Goal: Task Accomplishment & Management: Use online tool/utility

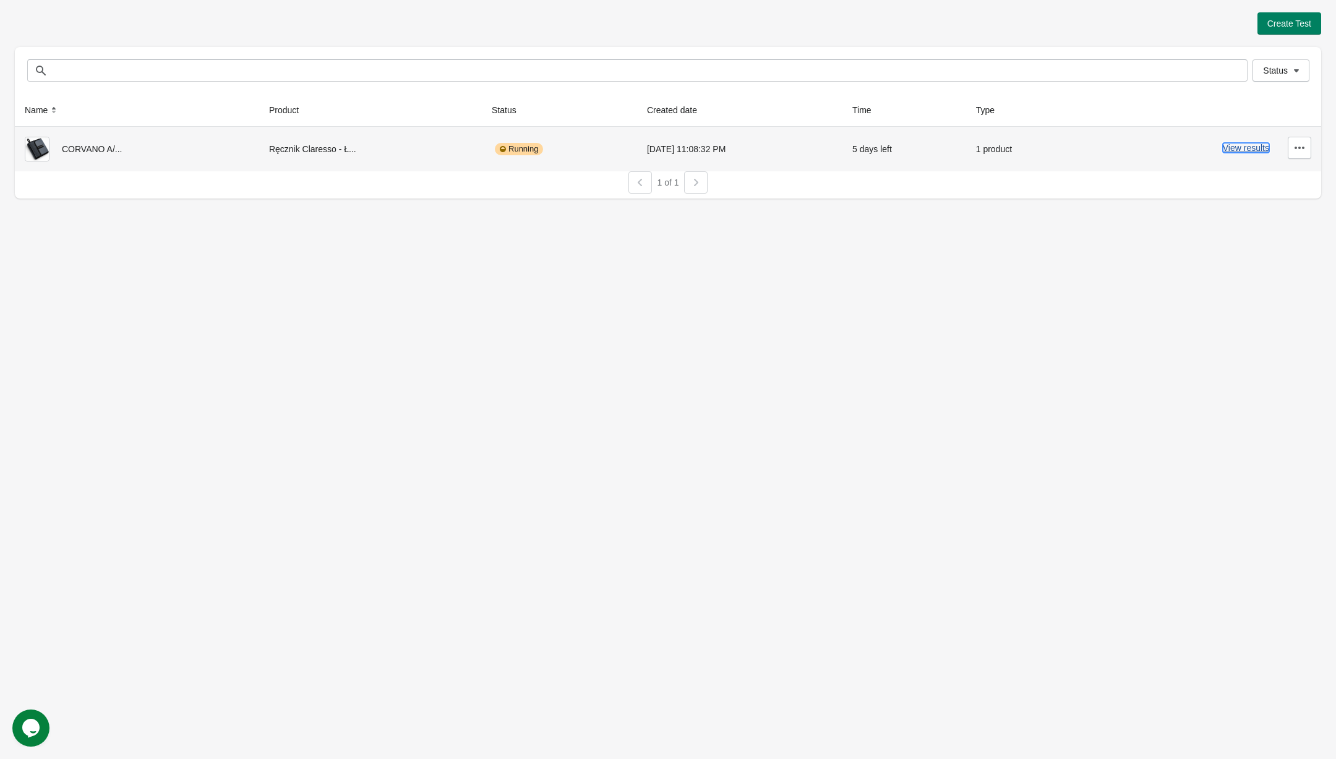
click at [1223, 144] on button "View results" at bounding box center [1246, 148] width 46 height 10
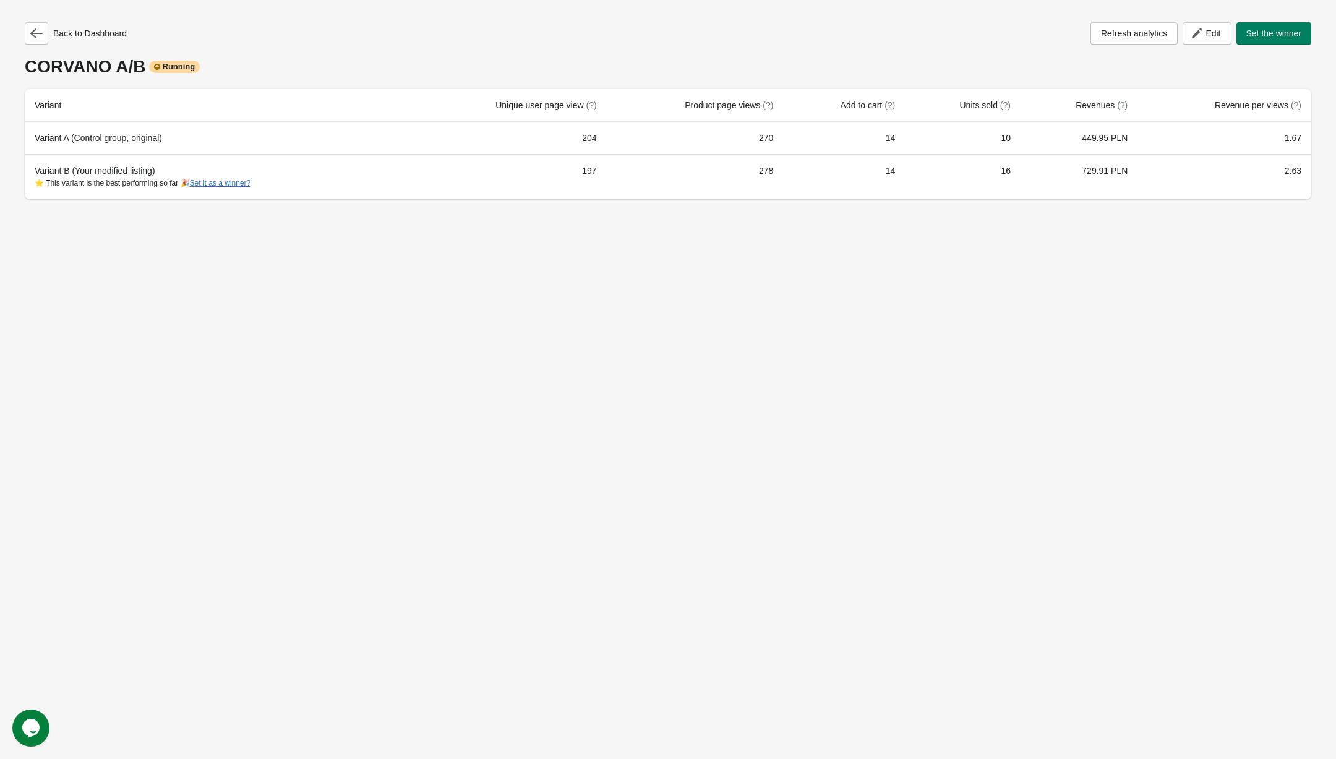
drag, startPoint x: 507, startPoint y: 98, endPoint x: 504, endPoint y: 92, distance: 6.7
click at [504, 96] on table "Variant Unique user page view (?) Product page views (?) Add to cart (?) Units …" at bounding box center [668, 144] width 1286 height 110
click at [17, 520] on icon "Chat attention grabber" at bounding box center [17, 520] width 0 height 0
click at [636, 306] on div "Back to Dashboard Refresh analytics Edit Set the winner CORVANO A/B Running Var…" at bounding box center [668, 379] width 1336 height 759
click at [514, 275] on div "Back to Dashboard Refresh analytics Edit Set the winner CORVANO A/B Running Var…" at bounding box center [668, 379] width 1336 height 759
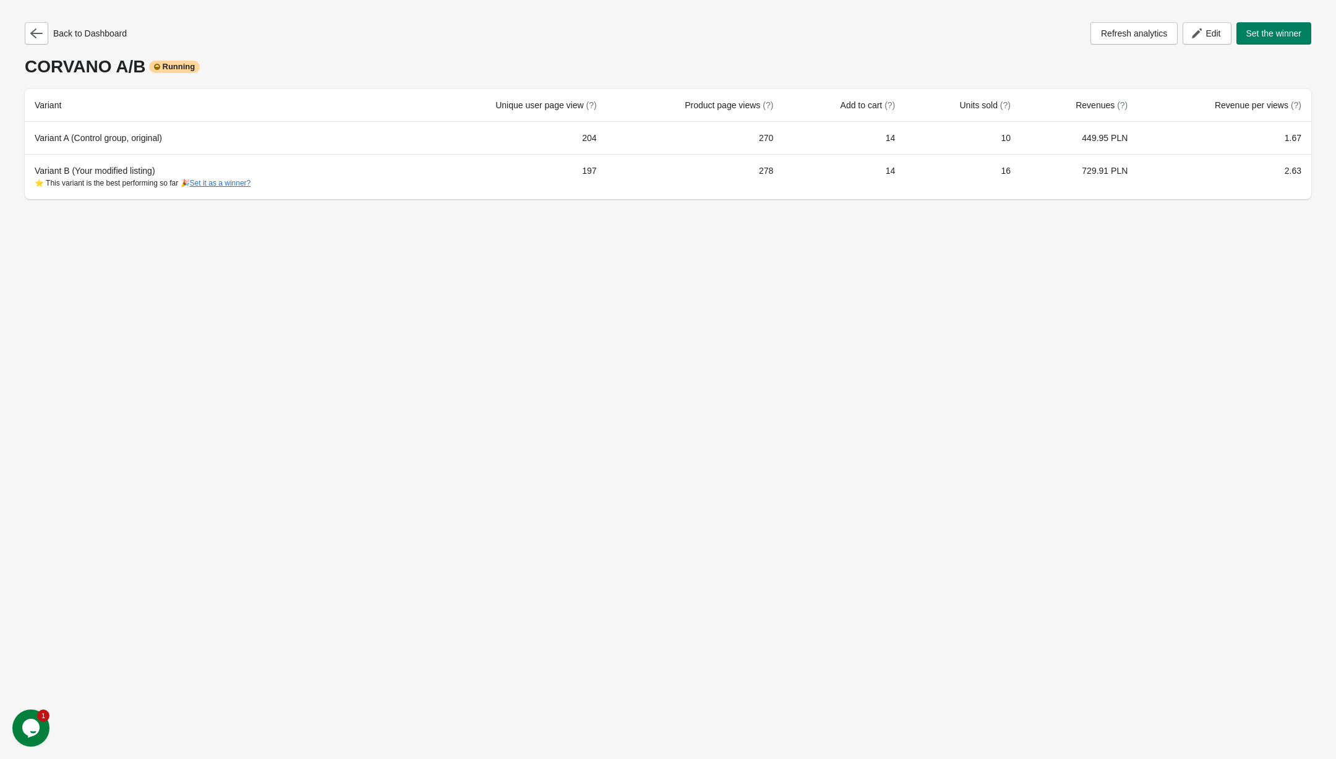
click at [1229, 364] on div "Back to Dashboard Refresh analytics Edit Set the winner CORVANO A/B Running Var…" at bounding box center [668, 379] width 1336 height 759
click at [1048, 247] on div "Back to Dashboard Refresh analytics Edit Set the winner CORVANO A/B Running Var…" at bounding box center [668, 379] width 1336 height 759
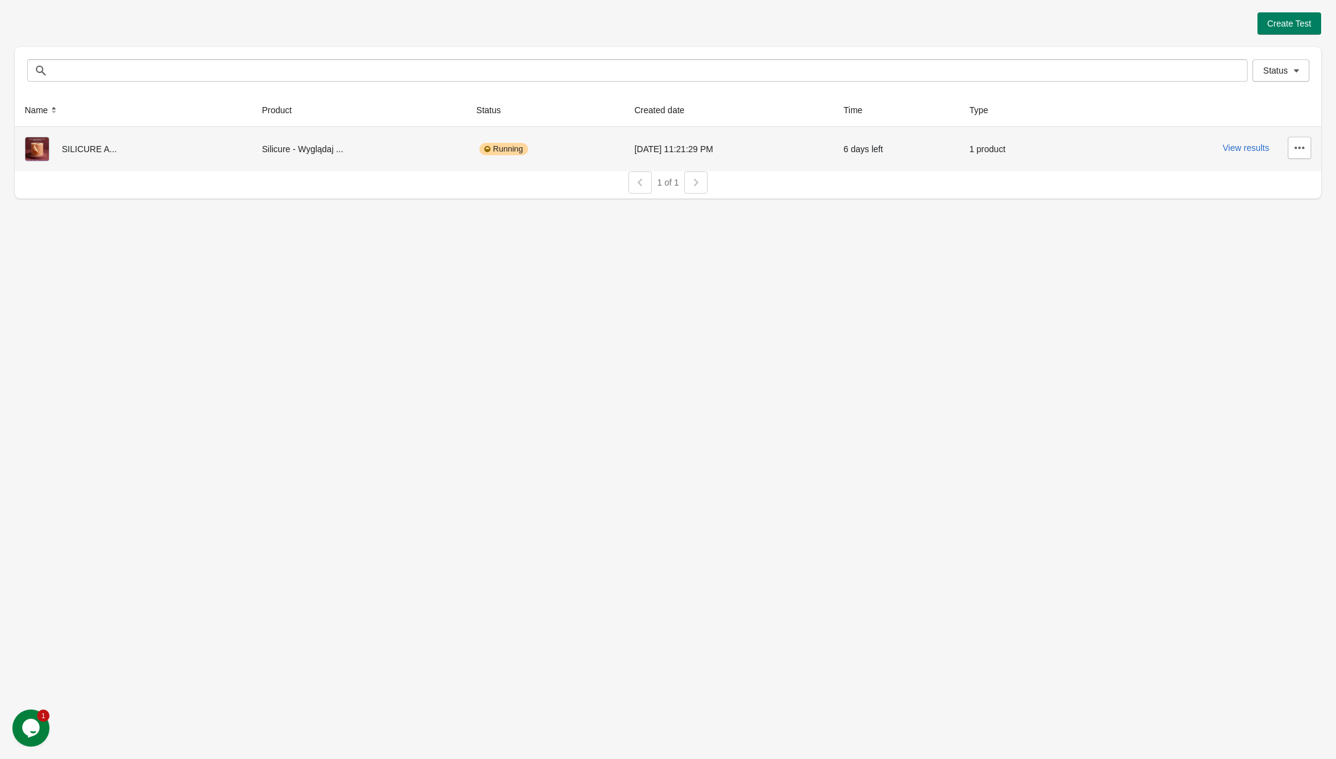
click at [1249, 165] on td "View results" at bounding box center [1199, 149] width 243 height 45
click at [1252, 145] on button "View results" at bounding box center [1246, 148] width 46 height 10
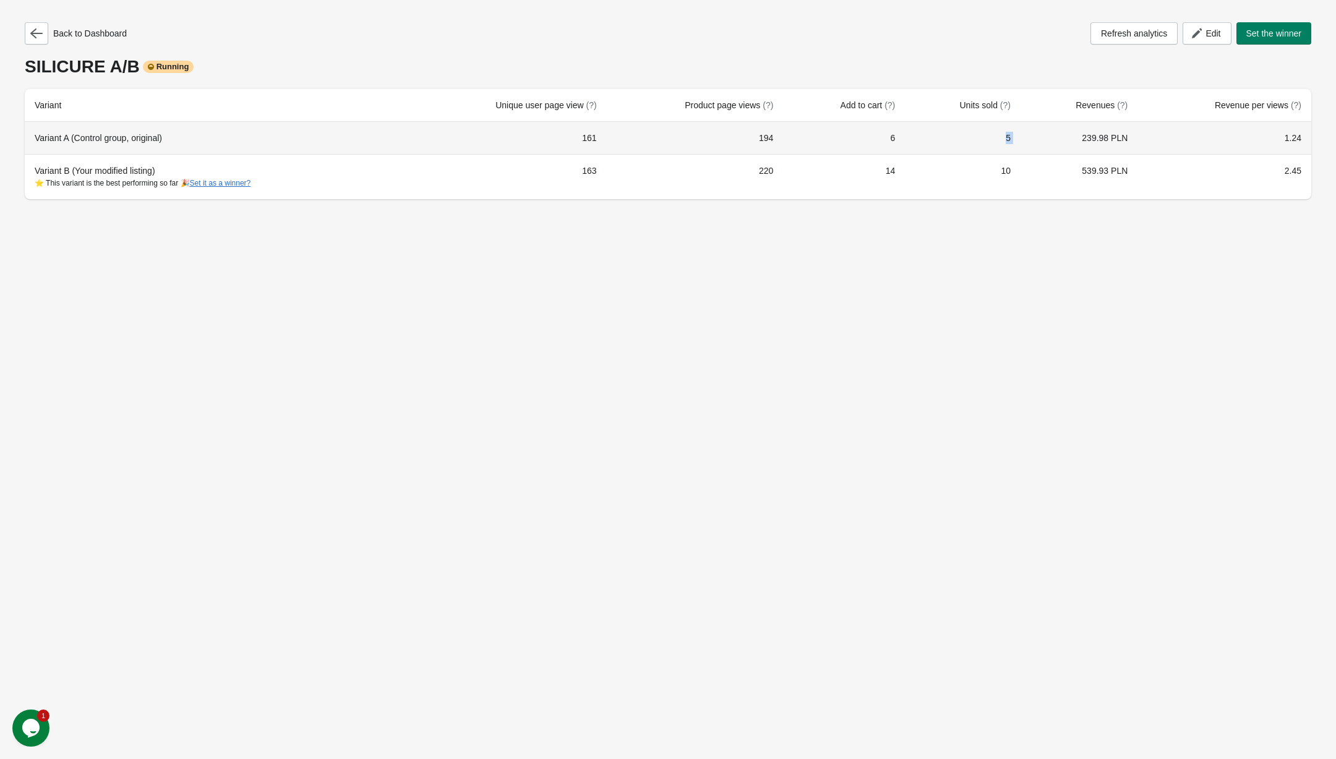
drag, startPoint x: 1029, startPoint y: 142, endPoint x: 946, endPoint y: 146, distance: 83.6
click at [957, 141] on tr "Variant A (Control group, original) 161 194 6 5 239.98 PLN 1.24" at bounding box center [668, 138] width 1286 height 32
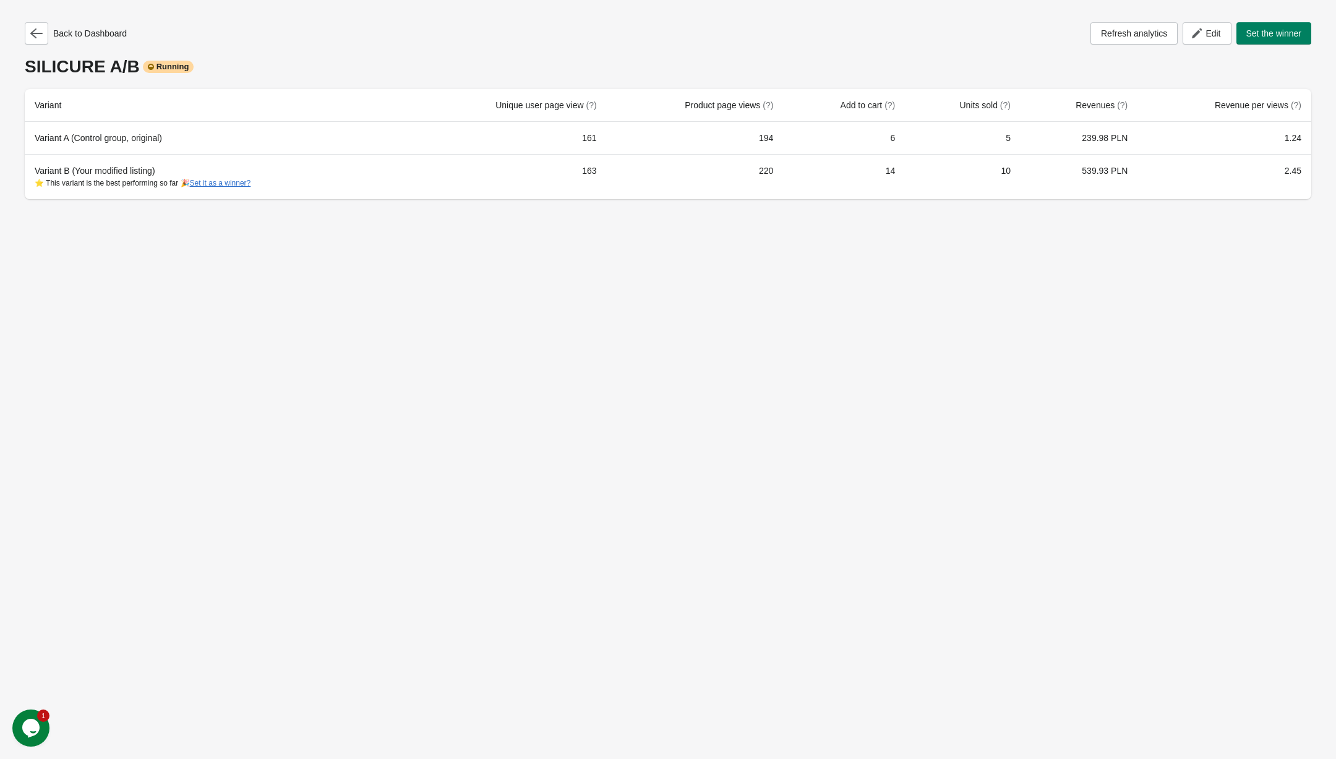
click at [1127, 323] on div "Back to Dashboard Refresh analytics Edit Set the winner SILICURE A/B Running Va…" at bounding box center [668, 379] width 1336 height 759
click at [1118, 273] on div "Back to Dashboard Refresh analytics Edit Set the winner SILICURE A/B Running Va…" at bounding box center [668, 379] width 1336 height 759
drag, startPoint x: 1259, startPoint y: 141, endPoint x: 1291, endPoint y: 141, distance: 32.2
click at [1290, 142] on td "1.24" at bounding box center [1224, 138] width 174 height 32
click at [798, 235] on div "Back to Dashboard Refresh analytics Edit Set the winner SILICURE A/B Running Va…" at bounding box center [668, 379] width 1336 height 759
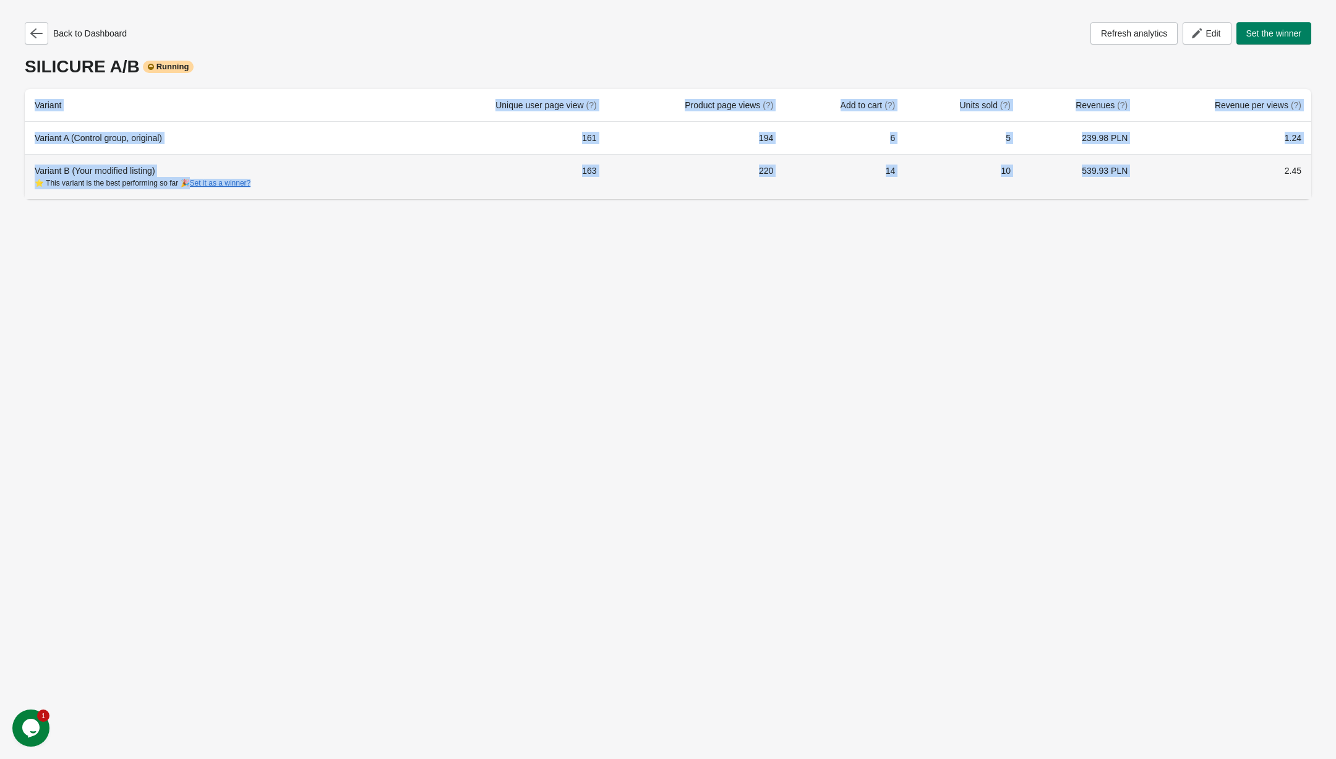
drag, startPoint x: 1252, startPoint y: 169, endPoint x: 1314, endPoint y: 169, distance: 61.2
click at [1314, 169] on div "Back to Dashboard Refresh analytics Edit Set the winner SILICURE A/B Running Va…" at bounding box center [668, 107] width 1306 height 214
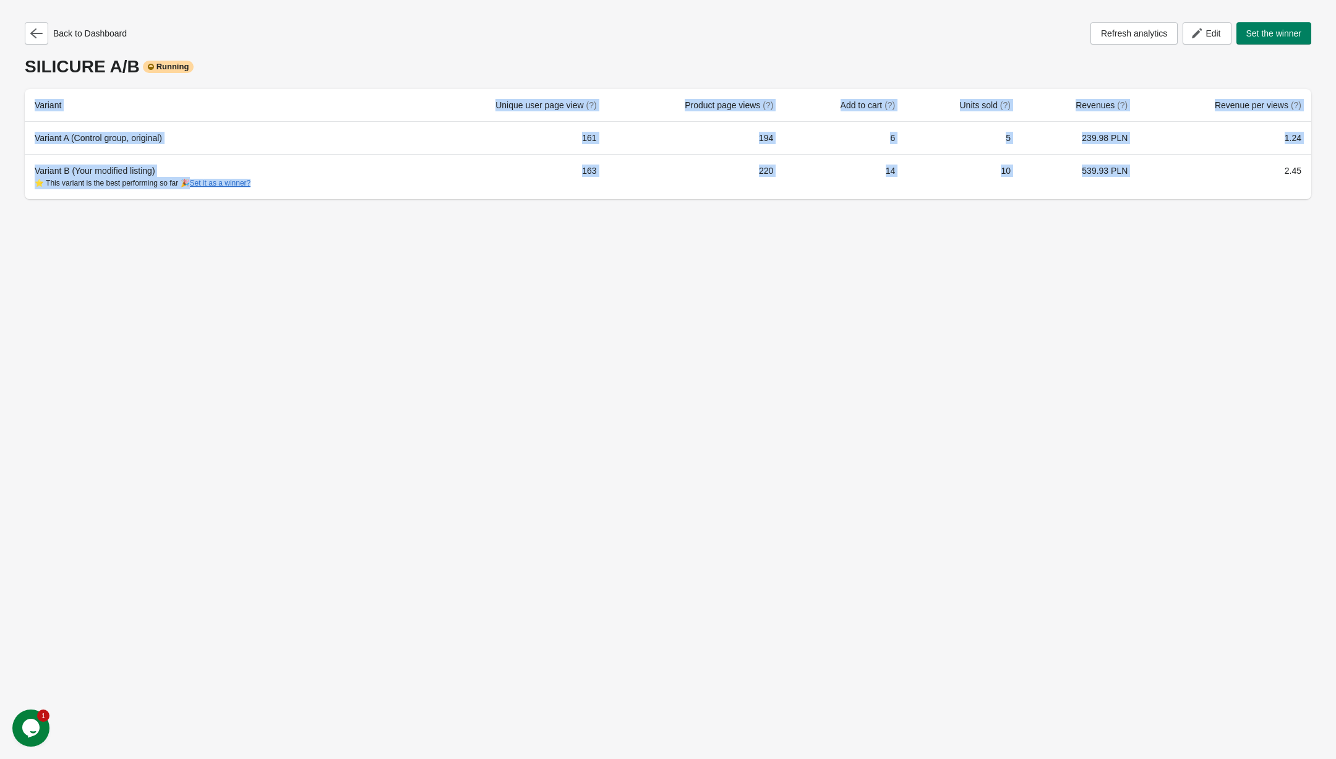
click at [1314, 169] on div "Back to Dashboard Refresh analytics Edit Set the winner SILICURE A/B Running Va…" at bounding box center [668, 107] width 1306 height 214
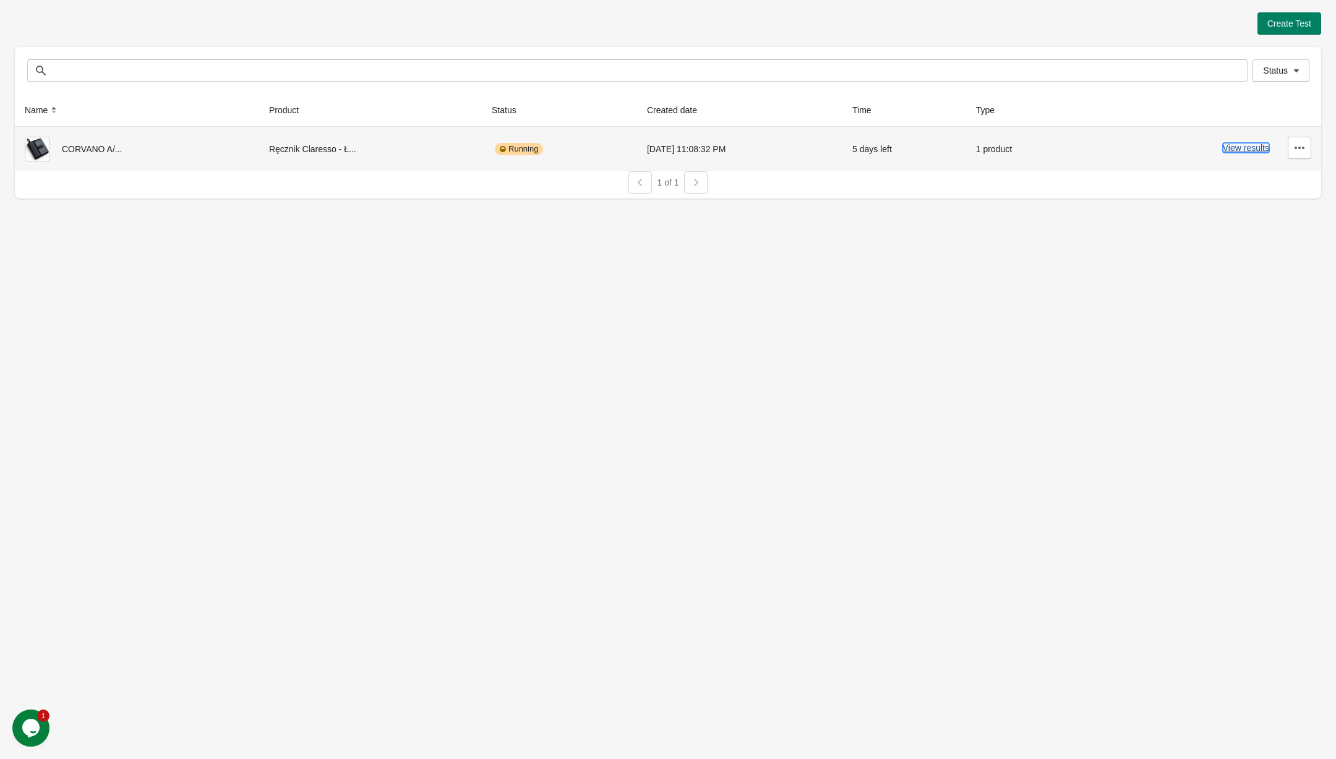
click at [1237, 147] on button "View results" at bounding box center [1246, 148] width 46 height 10
